Goal: Task Accomplishment & Management: Use online tool/utility

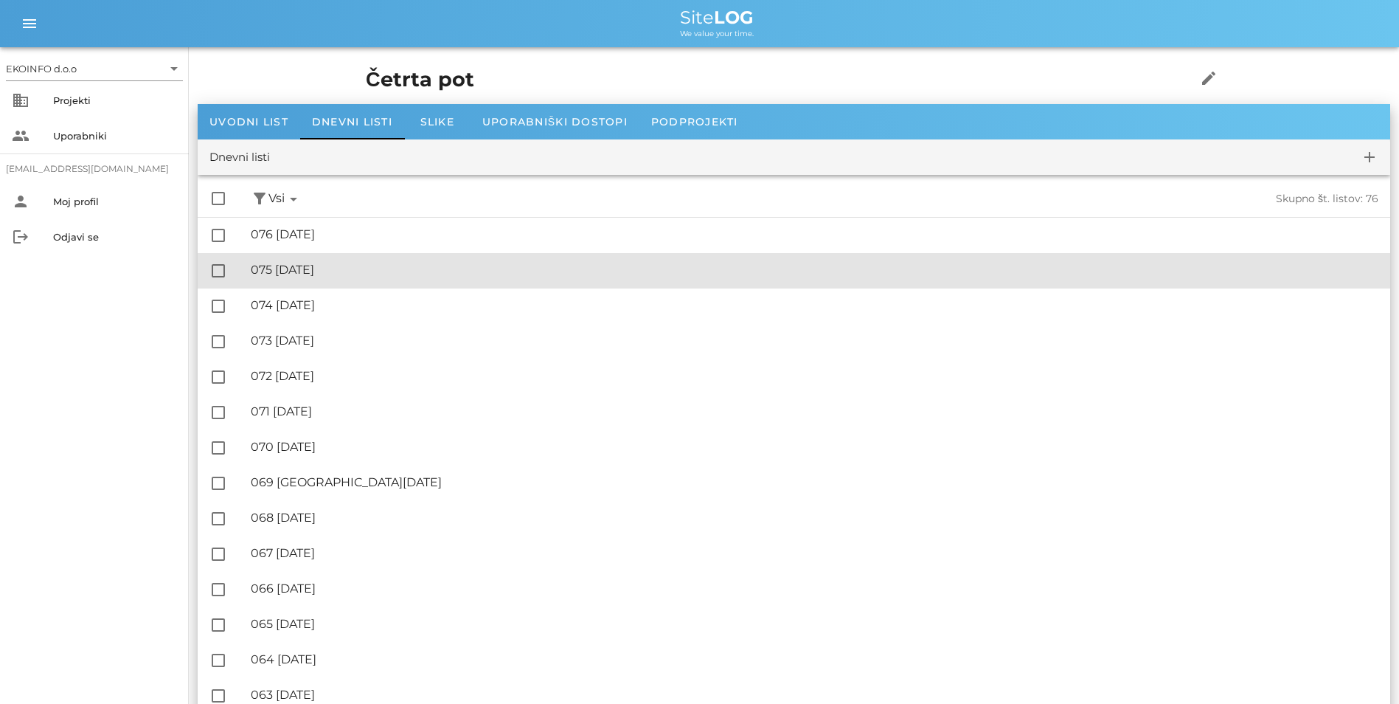
click at [317, 265] on div "🔏 075 [DATE]" at bounding box center [815, 270] width 1128 height 14
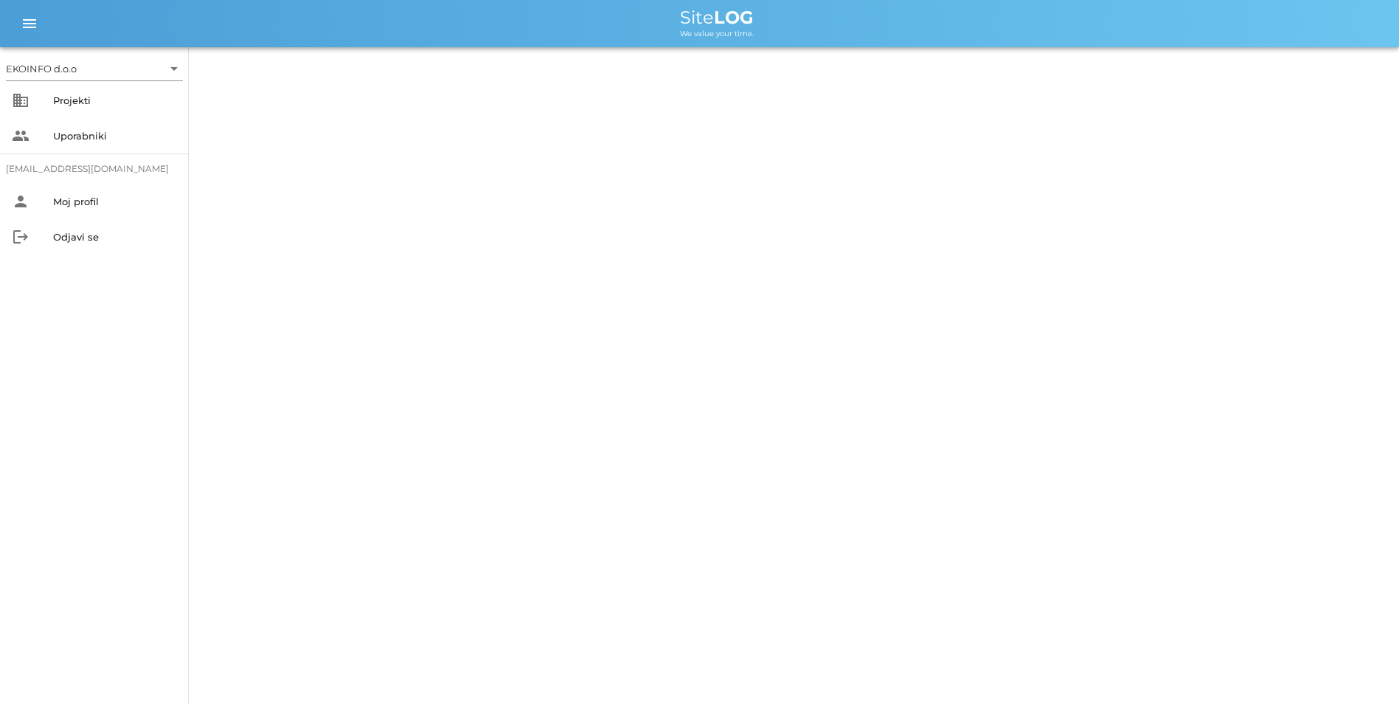
click at [317, 265] on div "EKOINFO d.o.o arrow_drop_down business Projekti people Uporabniki [EMAIL_ADDRES…" at bounding box center [699, 352] width 1399 height 704
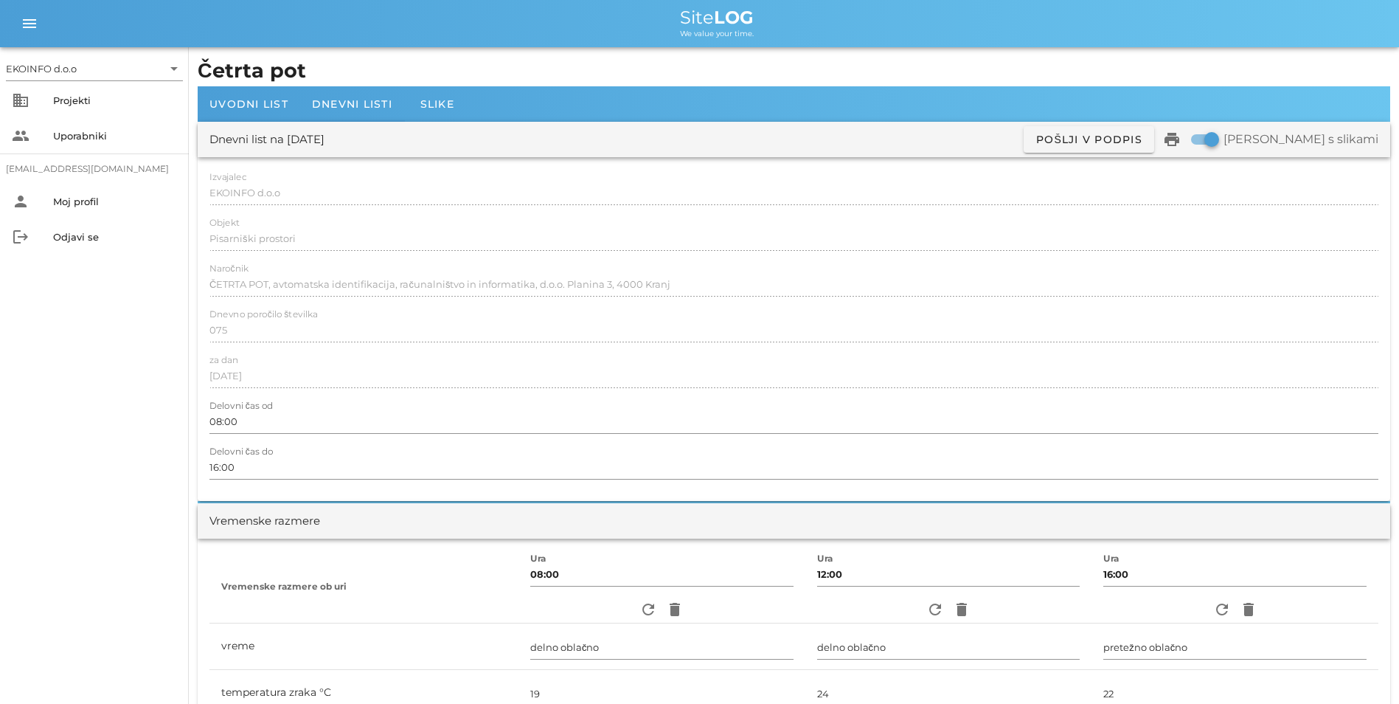
click at [551, 396] on div at bounding box center [794, 392] width 1169 height 10
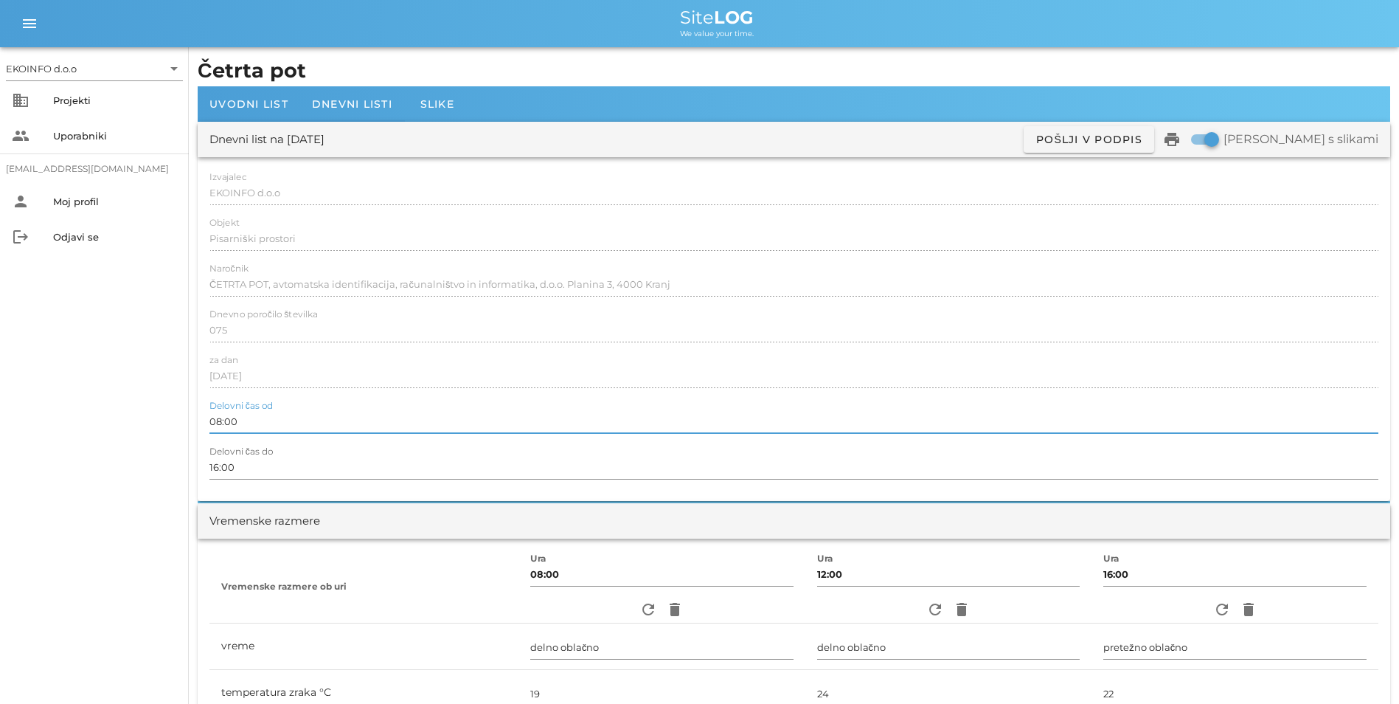
click at [253, 412] on input "08:00" at bounding box center [794, 421] width 1169 height 24
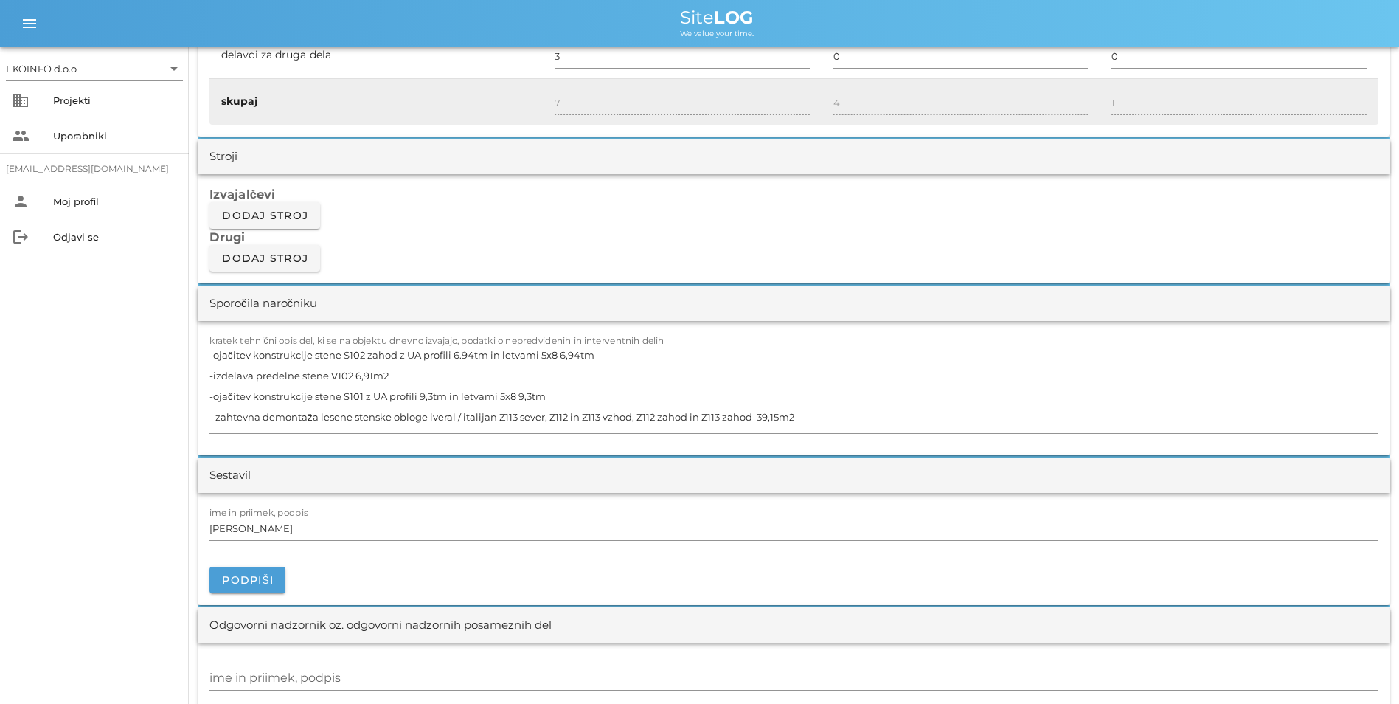
scroll to position [1180, 0]
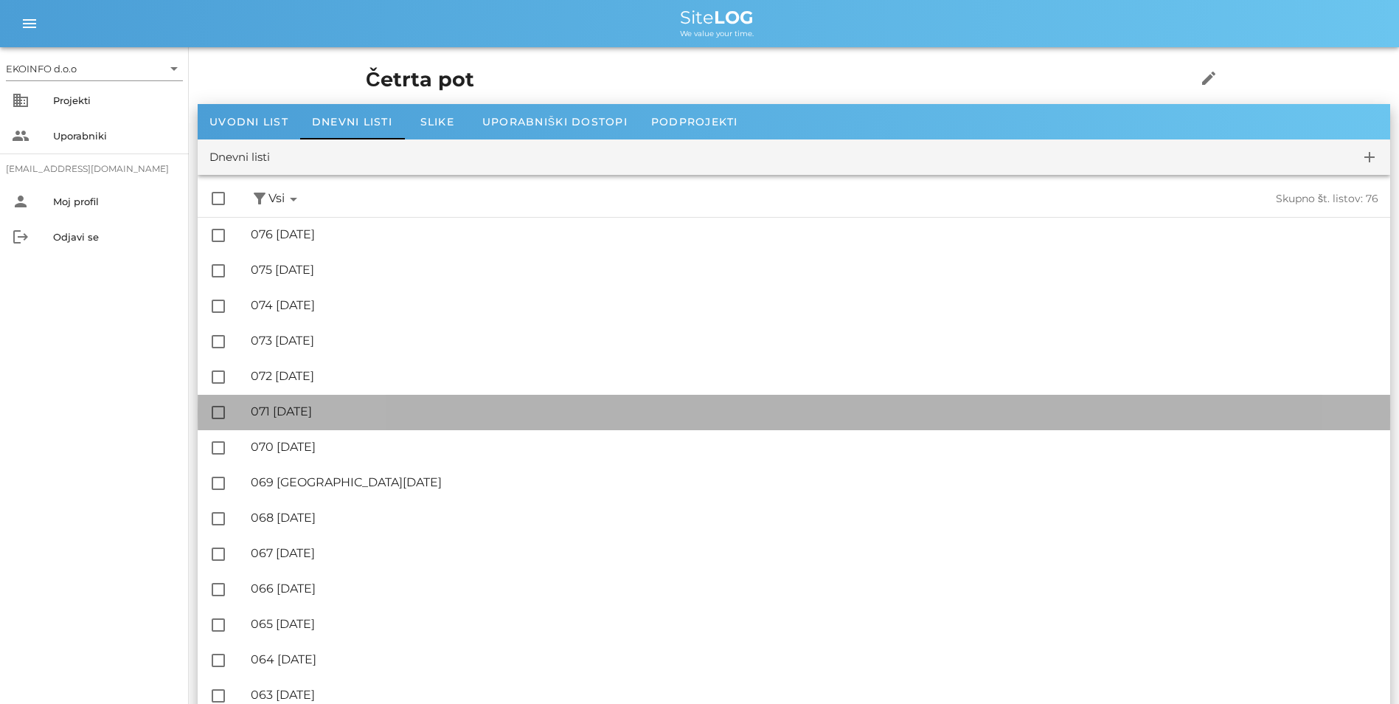
click at [328, 413] on div "🔏 071 [DATE]" at bounding box center [815, 411] width 1128 height 14
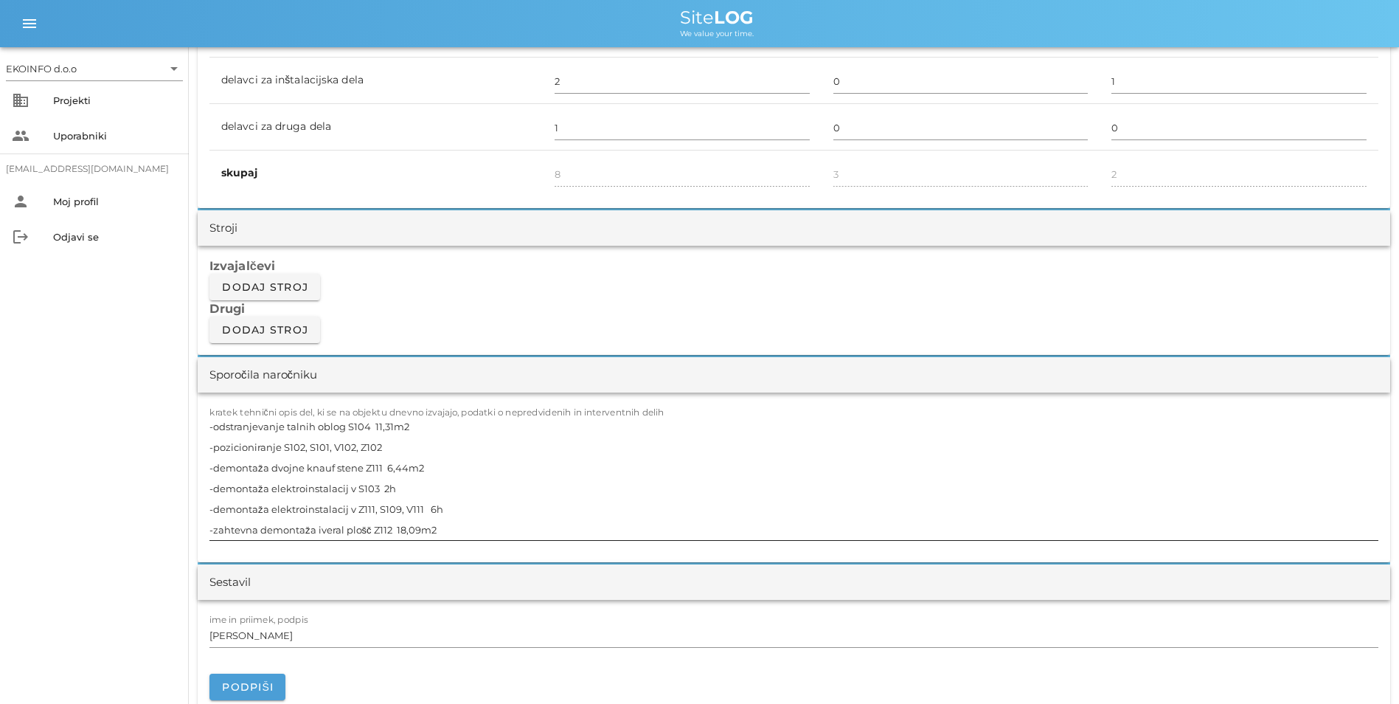
scroll to position [1107, 0]
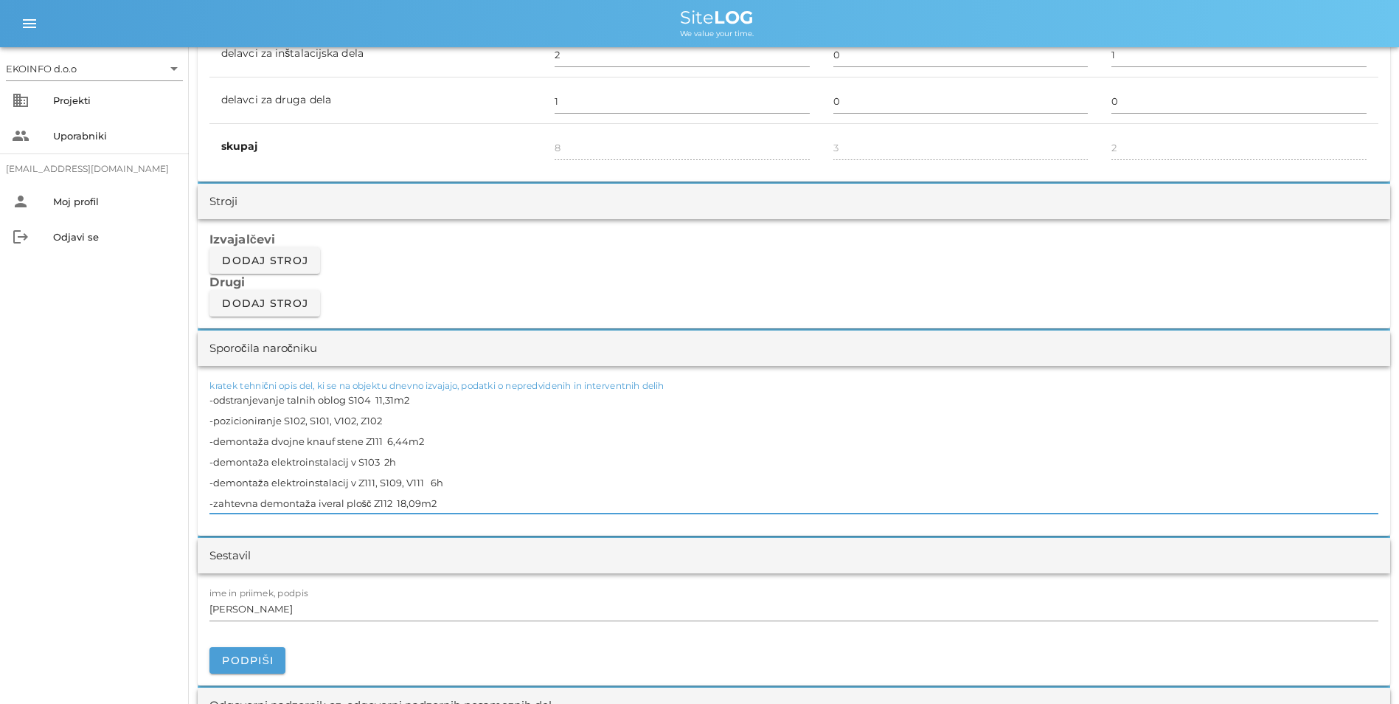
click at [319, 505] on textarea "-odstranjevanje talnih oblog S104 11,31m2 -pozicioniranje S102, S101, V102, Z10…" at bounding box center [794, 452] width 1169 height 124
drag, startPoint x: 341, startPoint y: 504, endPoint x: 316, endPoint y: 502, distance: 25.1
click at [316, 502] on textarea "-odstranjevanje talnih oblog S104 11,31m2 -pozicioniranje S102, S101, V102, Z10…" at bounding box center [794, 452] width 1169 height 124
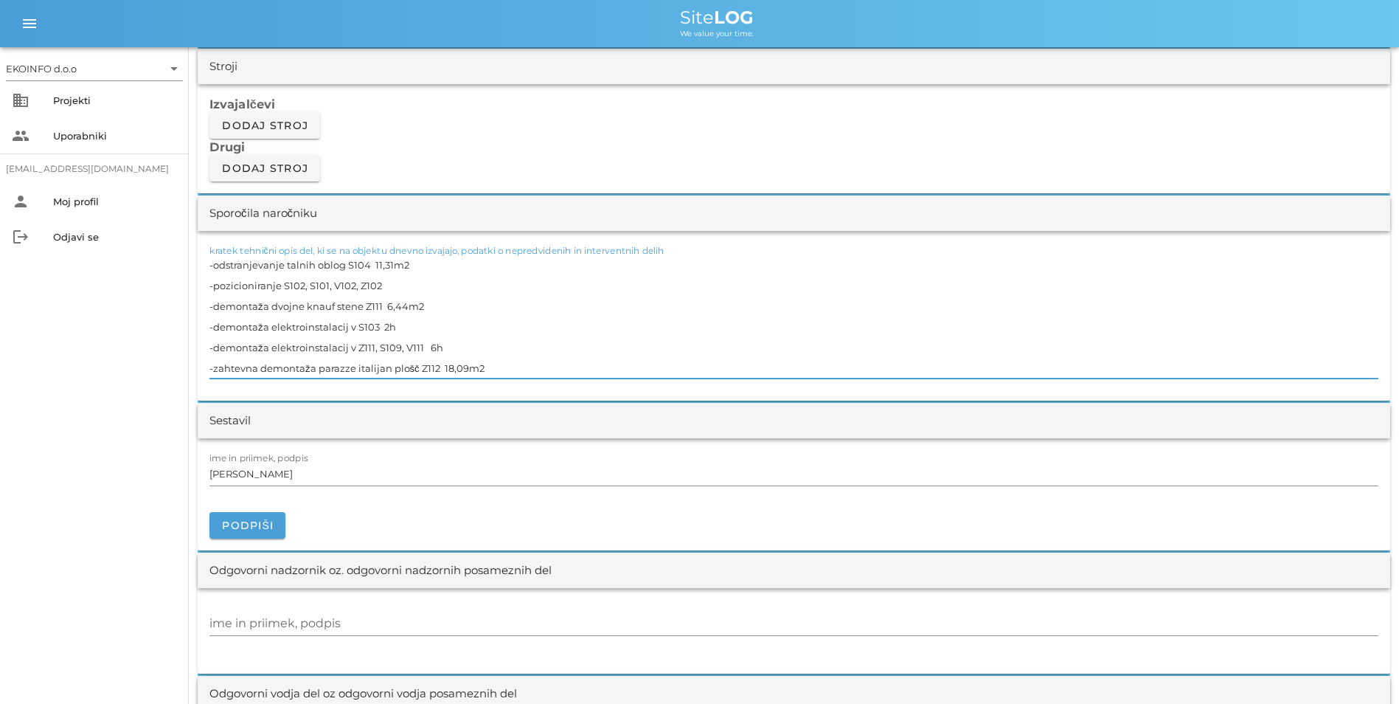
scroll to position [1180, 0]
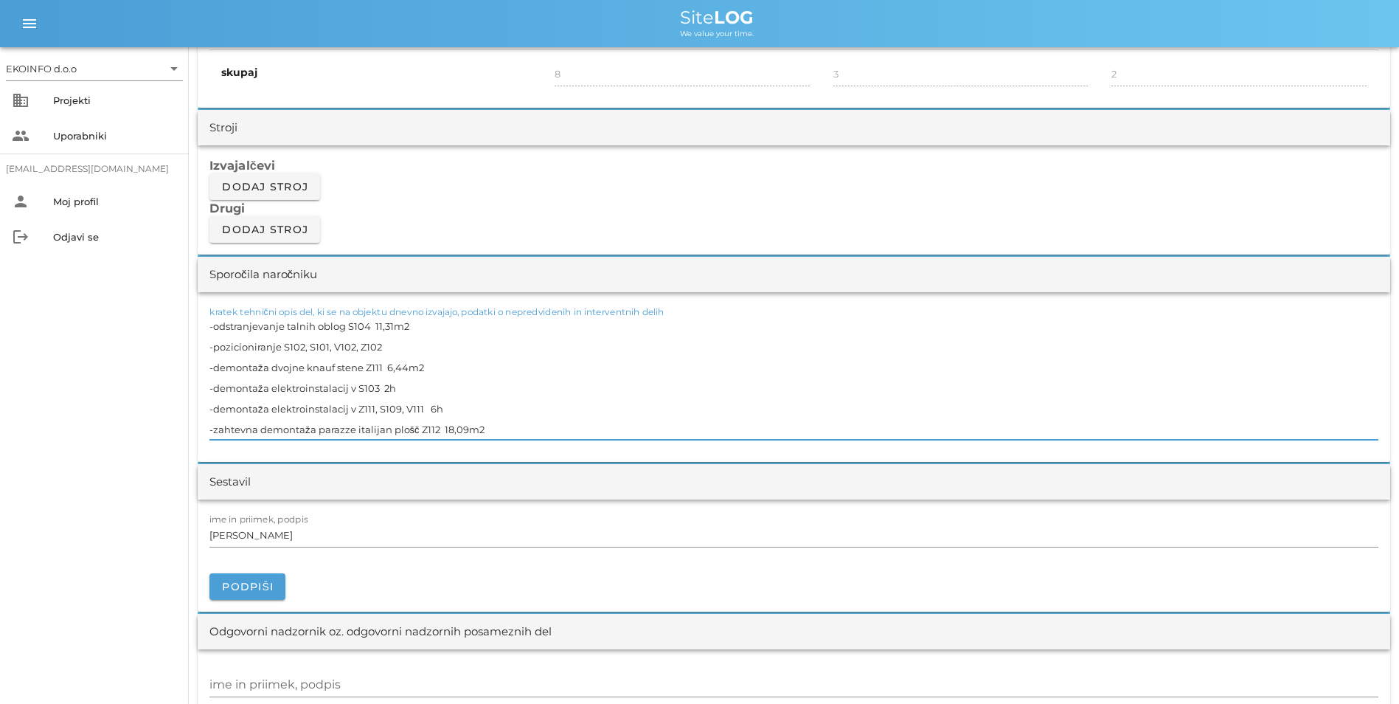
click at [463, 415] on textarea "-odstranjevanje talnih oblog S104 11,31m2 -pozicioniranje S102, S101, V102, Z10…" at bounding box center [794, 378] width 1169 height 124
click at [400, 387] on textarea "-odstranjevanje talnih oblog S104 11,31m2 -pozicioniranje S102, S101, V102, Z10…" at bounding box center [794, 378] width 1169 height 124
click at [435, 365] on textarea "-odstranjevanje talnih oblog S104 11,31m2 -pozicioniranje S102, S101, V102, Z10…" at bounding box center [794, 378] width 1169 height 124
type textarea "-odstranjevanje talnih oblog S104 11,31m2 -pozicioniranje S102, S101, V102, Z10…"
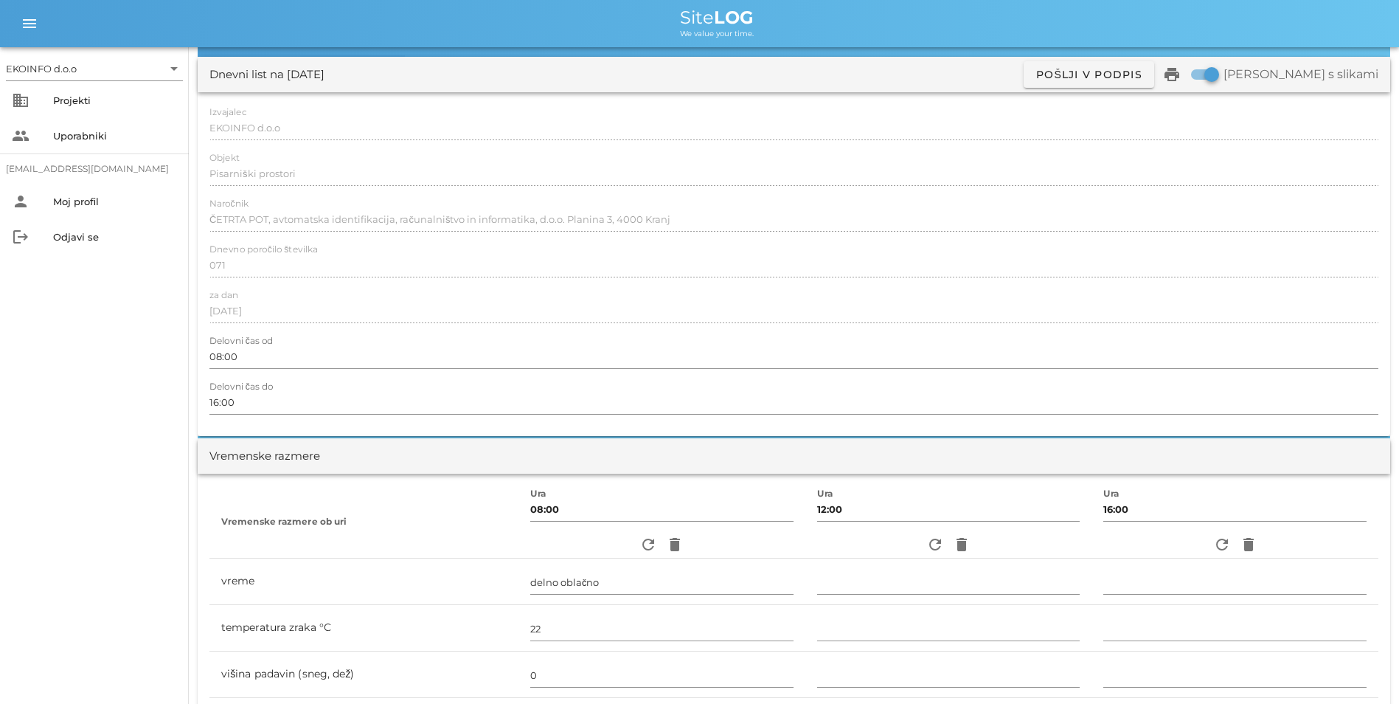
scroll to position [0, 0]
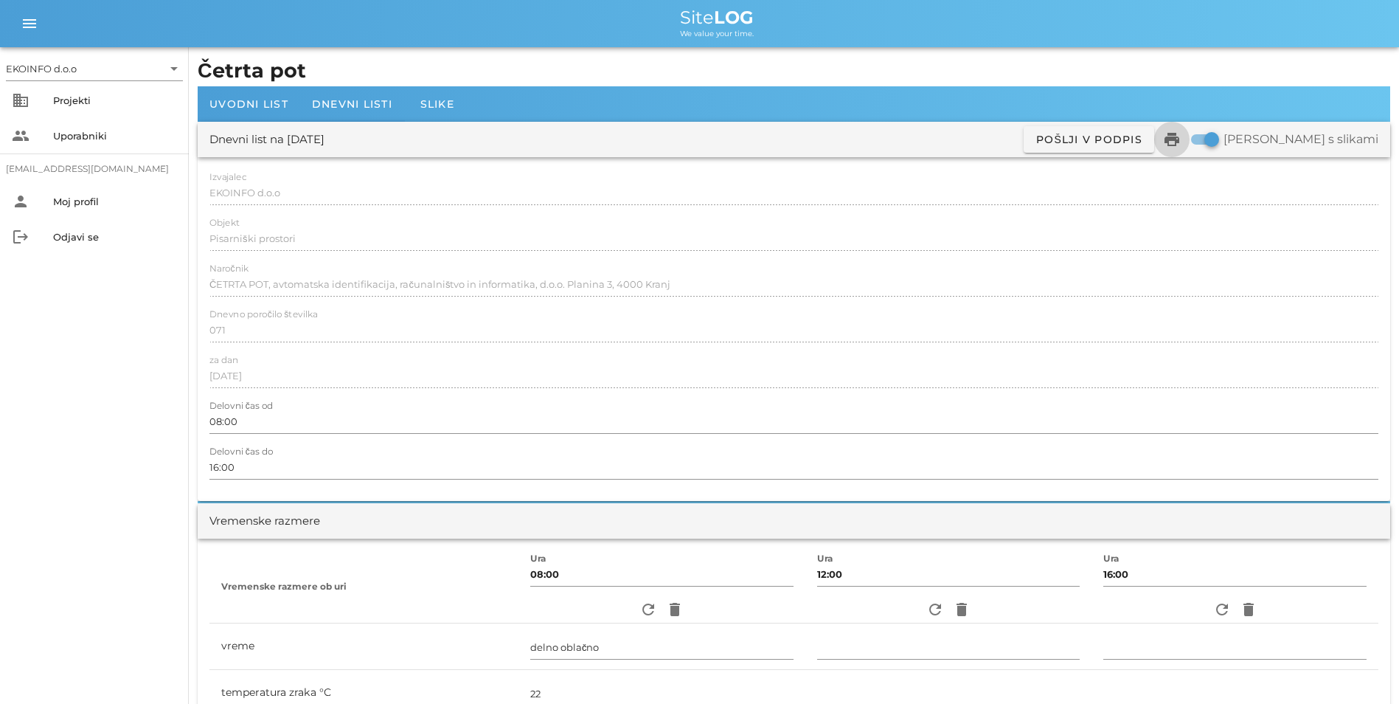
click at [1181, 134] on icon "print" at bounding box center [1172, 140] width 18 height 18
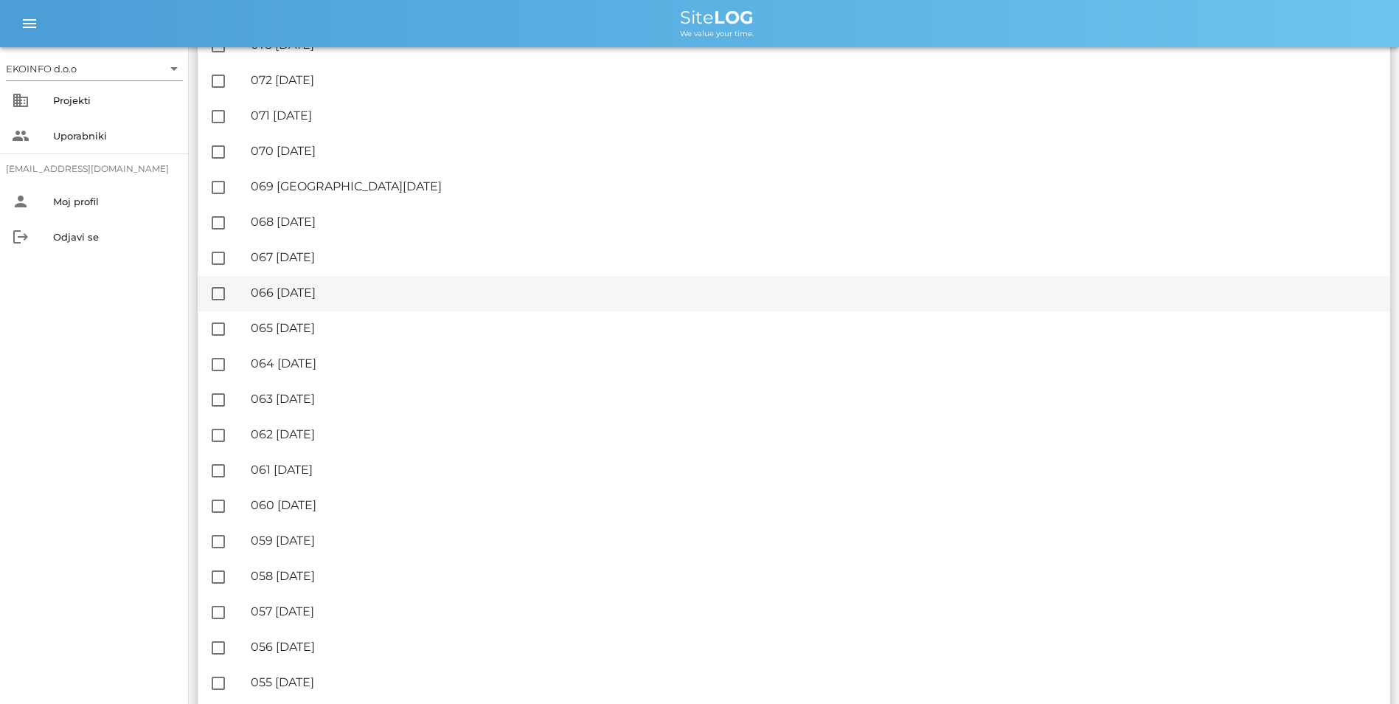
scroll to position [295, 0]
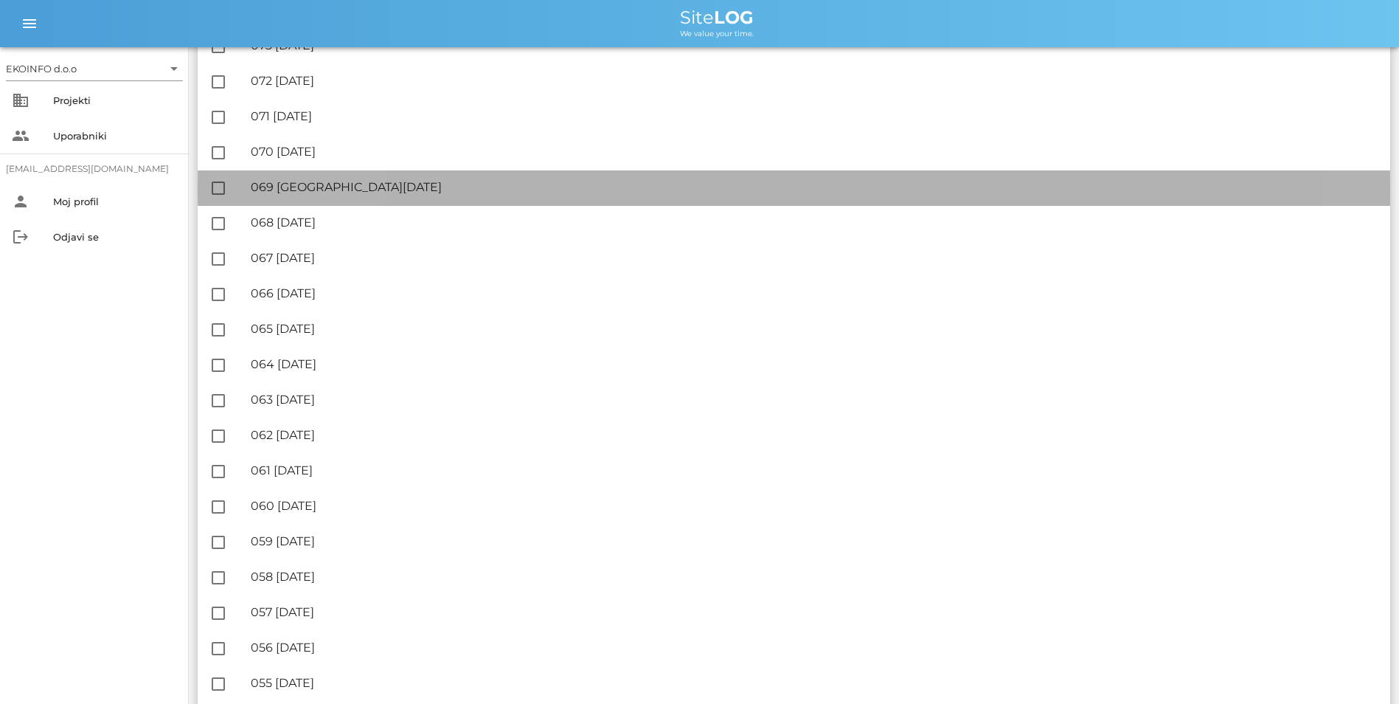
click at [353, 184] on div "🔏 069 [DATE]" at bounding box center [815, 187] width 1128 height 14
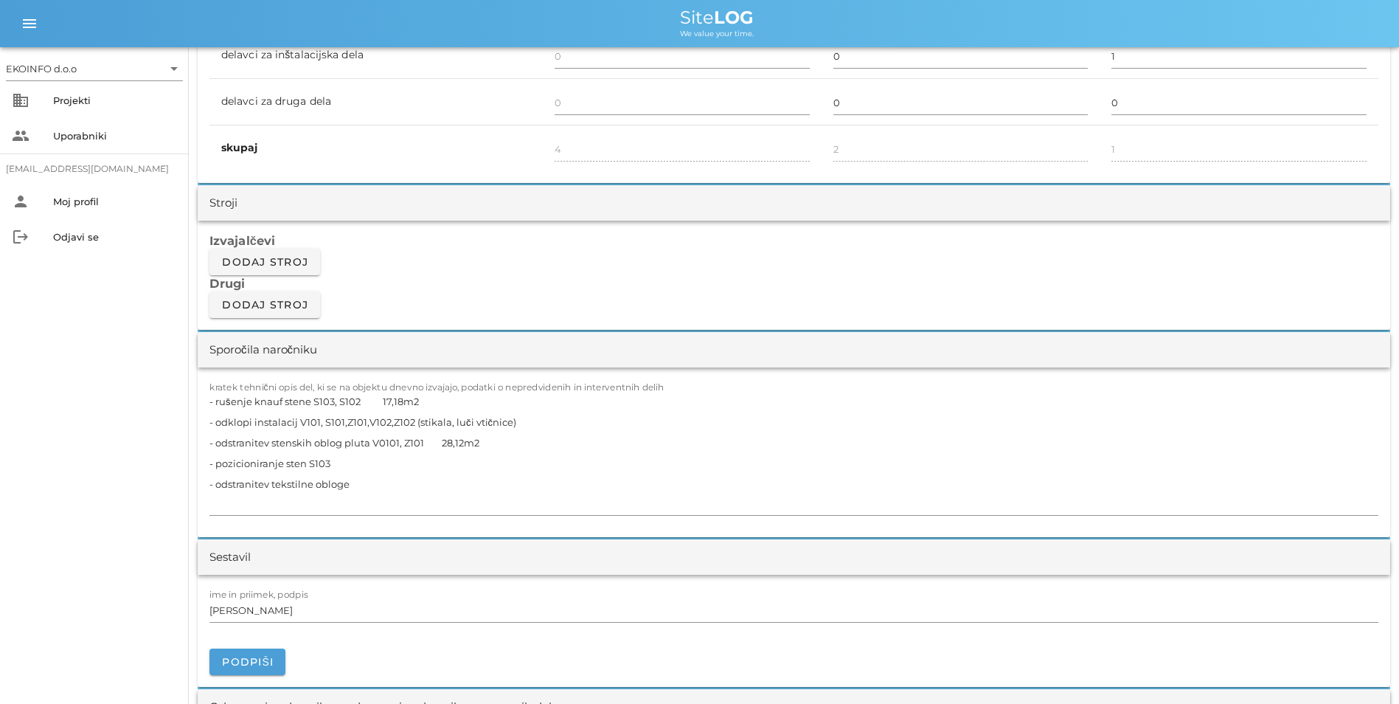
scroll to position [1107, 0]
